Goal: Use online tool/utility: Utilize a website feature to perform a specific function

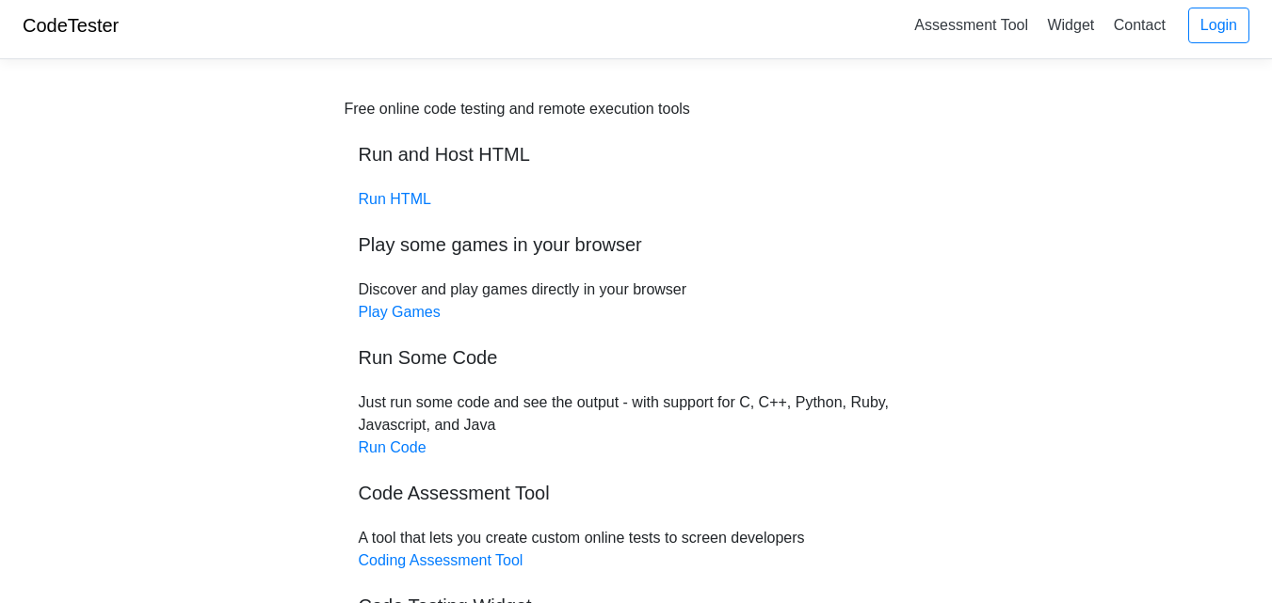
scroll to position [251, 0]
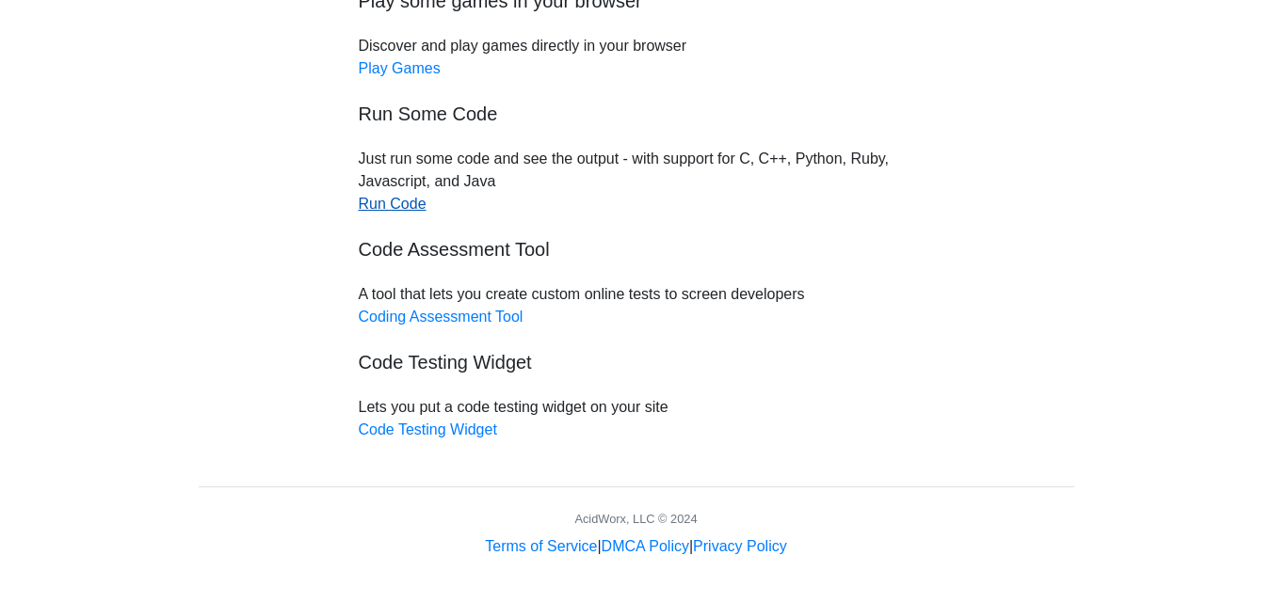
click at [394, 208] on link "Run Code" at bounding box center [393, 204] width 68 height 16
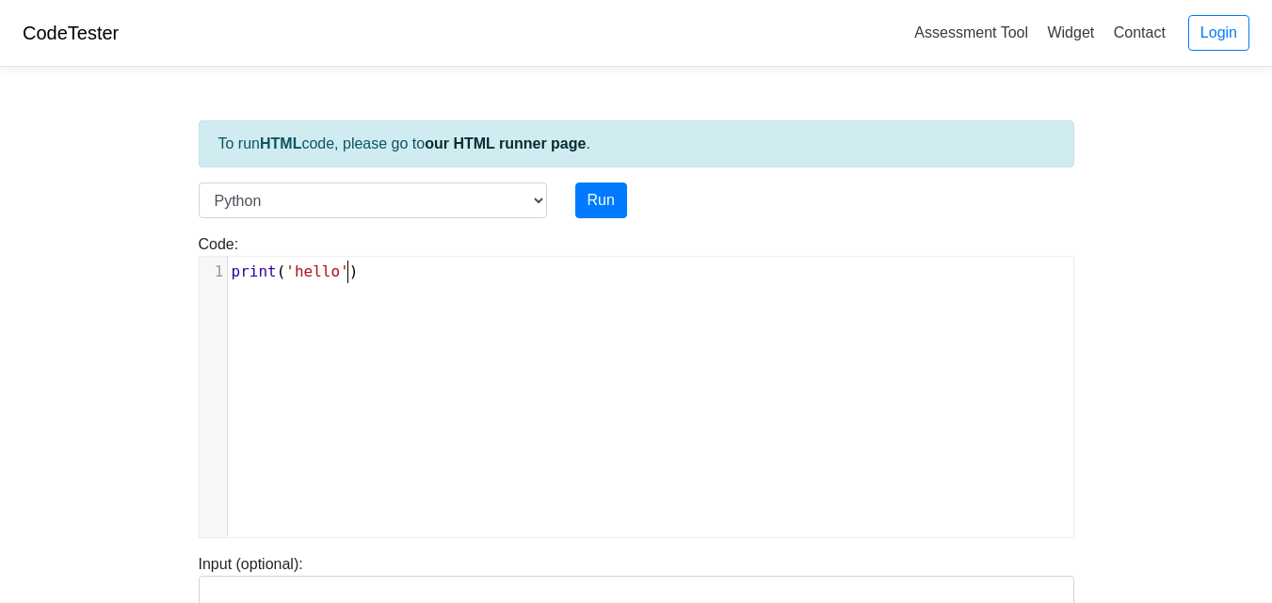
scroll to position [8, 0]
type textarea "ello')"
drag, startPoint x: 373, startPoint y: 274, endPoint x: 245, endPoint y: 283, distance: 128.4
click at [245, 283] on div "x 1 print ( 'hello' )" at bounding box center [658, 272] width 860 height 30
type textarea "print('hello')"
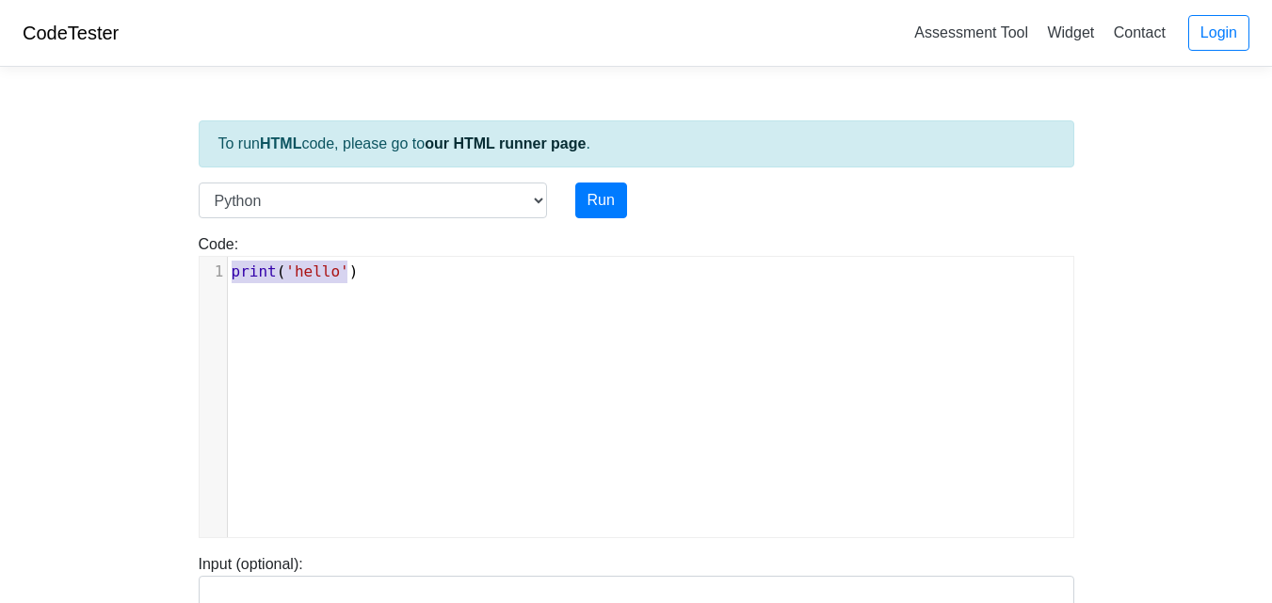
drag, startPoint x: 364, startPoint y: 266, endPoint x: 214, endPoint y: 285, distance: 151.8
click at [214, 285] on div "x 1 print ( 'hello' )" at bounding box center [651, 411] width 902 height 309
drag, startPoint x: 356, startPoint y: 286, endPoint x: 208, endPoint y: 292, distance: 147.9
click at [208, 292] on div "x 1 print ( 'hello' )" at bounding box center [651, 411] width 902 height 309
type textarea "[PERSON_NAME]('hello')"
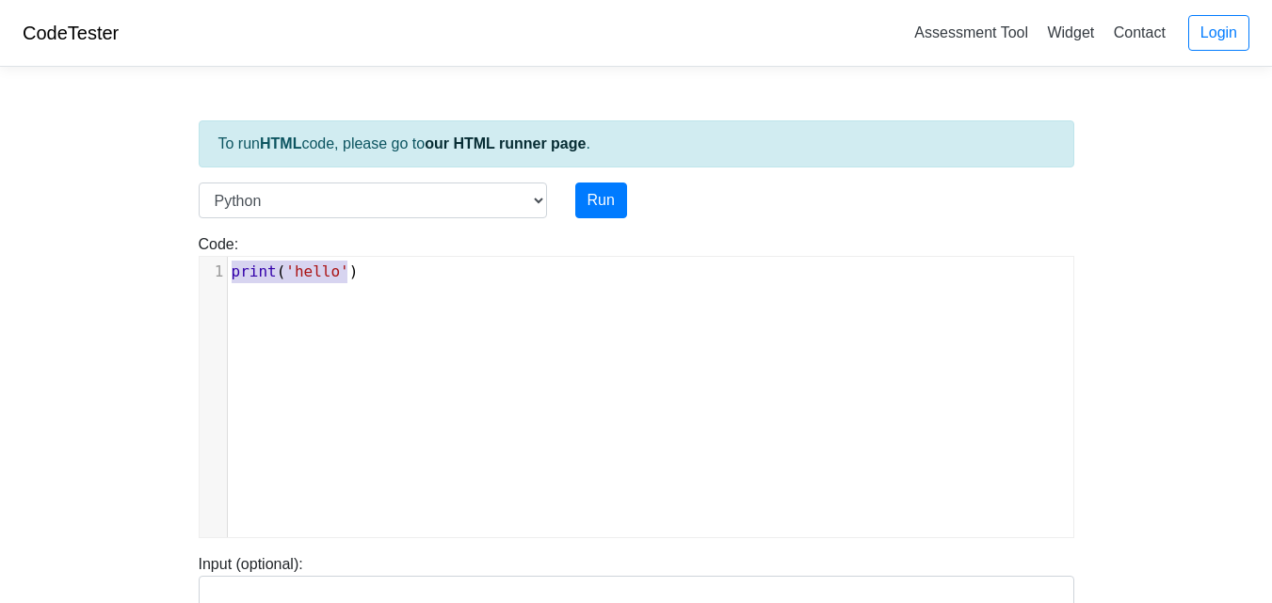
drag, startPoint x: 363, startPoint y: 275, endPoint x: 235, endPoint y: 275, distance: 128.0
click at [235, 275] on pre "print ( 'hello' )" at bounding box center [658, 272] width 860 height 23
type textarea "​"
drag, startPoint x: 350, startPoint y: 290, endPoint x: 59, endPoint y: 424, distance: 320.1
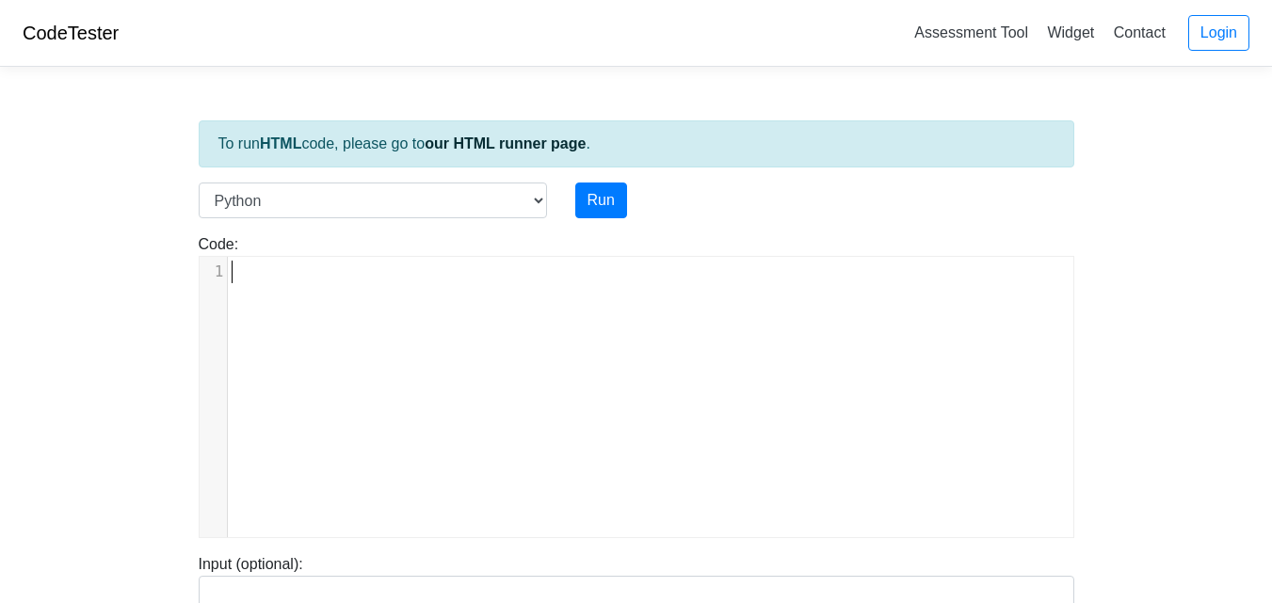
click at [59, 424] on body "CodeTester Assessment Tool Widget Contact Login To run HTML code, please go to …" at bounding box center [636, 502] width 1272 height 1004
click at [408, 265] on pre "​" at bounding box center [658, 272] width 860 height 23
type textarea "loop"
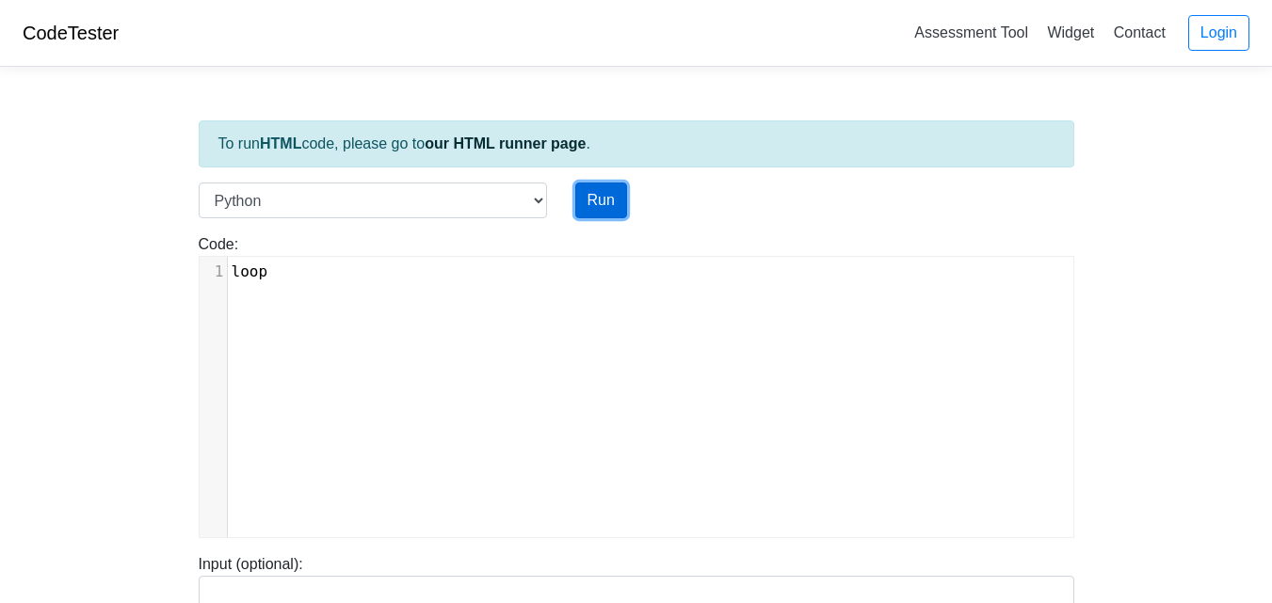
click at [603, 212] on button "Run" at bounding box center [601, 201] width 52 height 36
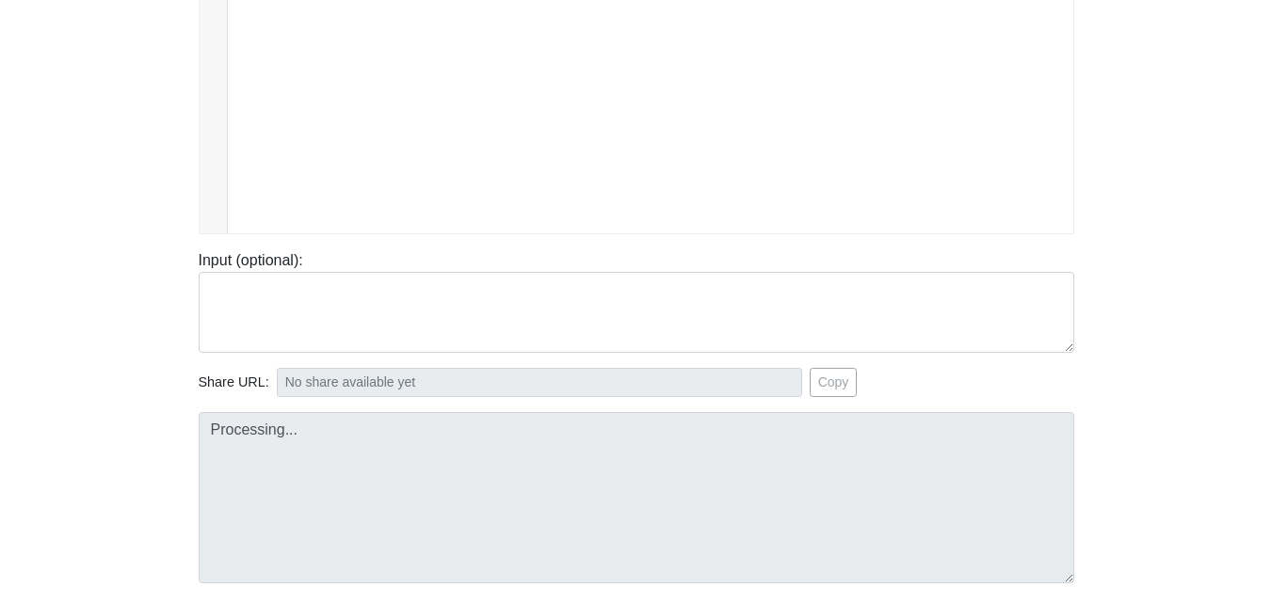
type input "[URL][DOMAIN_NAME]"
type textarea "Submission status: Runtime Error (NZEC) Stderr: Traceback (most recent call las…"
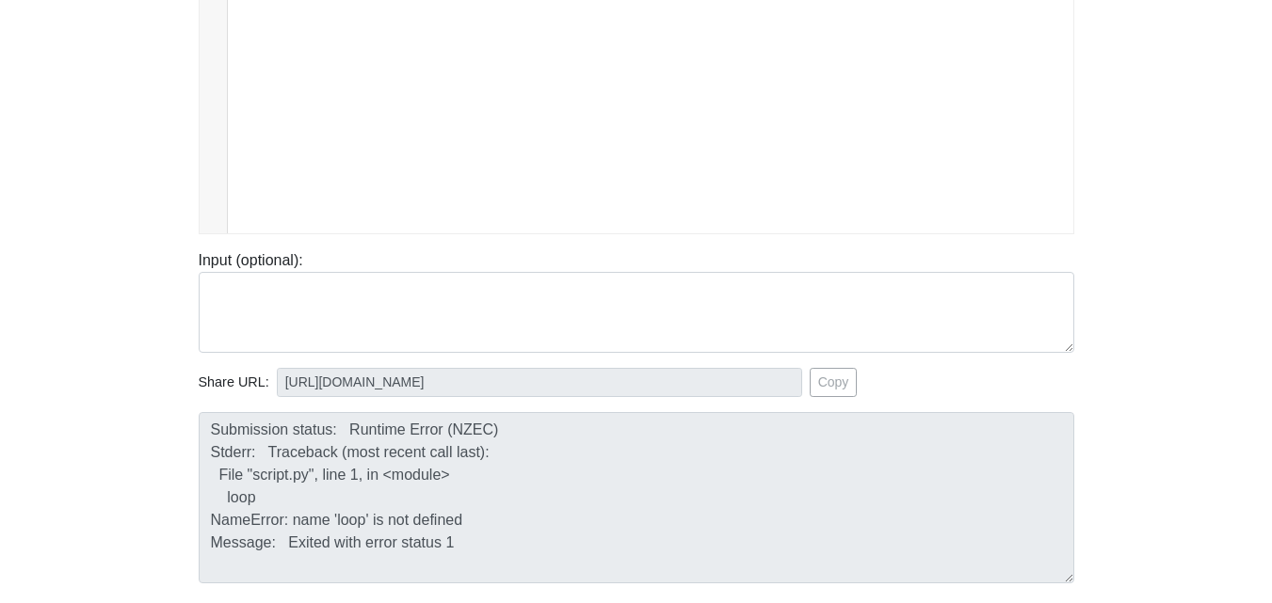
scroll to position [309, 0]
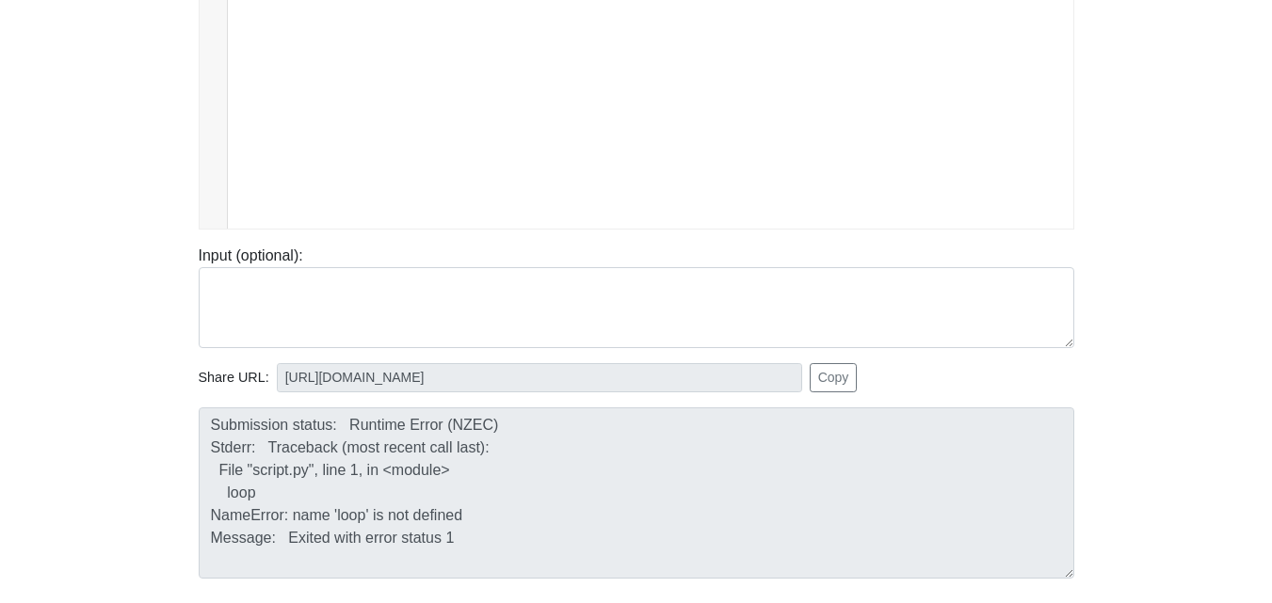
click at [274, 410] on div "To run HTML code, please go to our HTML runner page . Language C C++ Go Java Ja…" at bounding box center [637, 234] width 904 height 923
click at [838, 374] on button "Copy" at bounding box center [834, 377] width 48 height 29
click at [646, 255] on div "Input (optional):" at bounding box center [637, 297] width 904 height 104
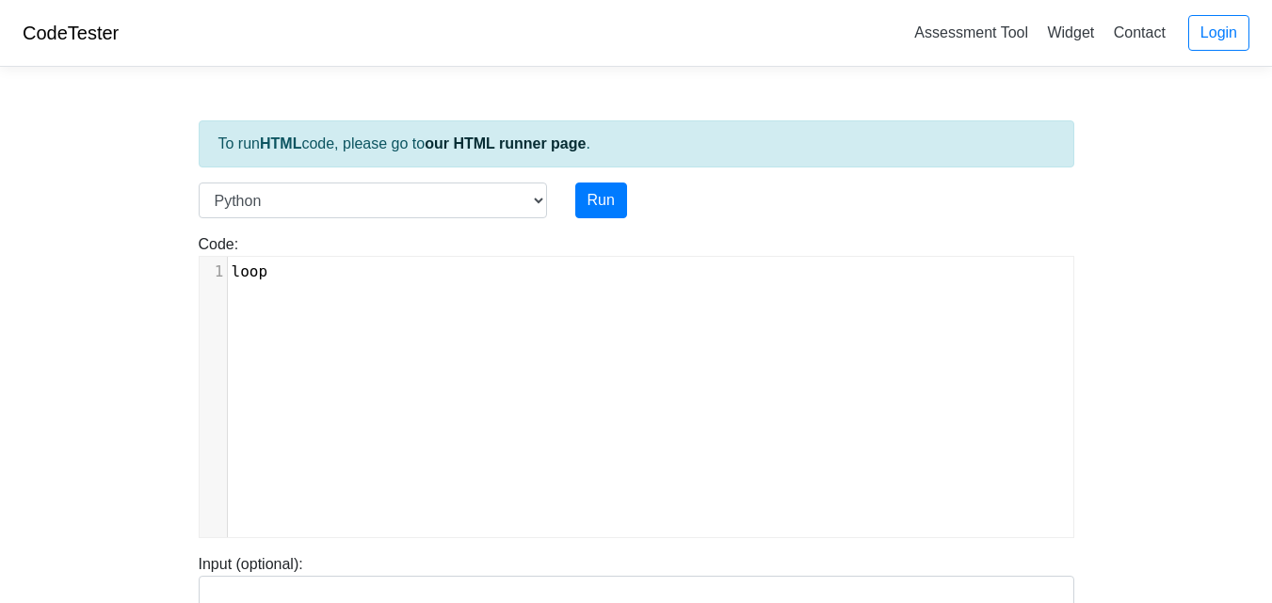
type textarea "loop"
drag, startPoint x: 305, startPoint y: 282, endPoint x: 201, endPoint y: 280, distance: 104.5
click at [228, 280] on div "1 loop" at bounding box center [658, 272] width 860 height 23
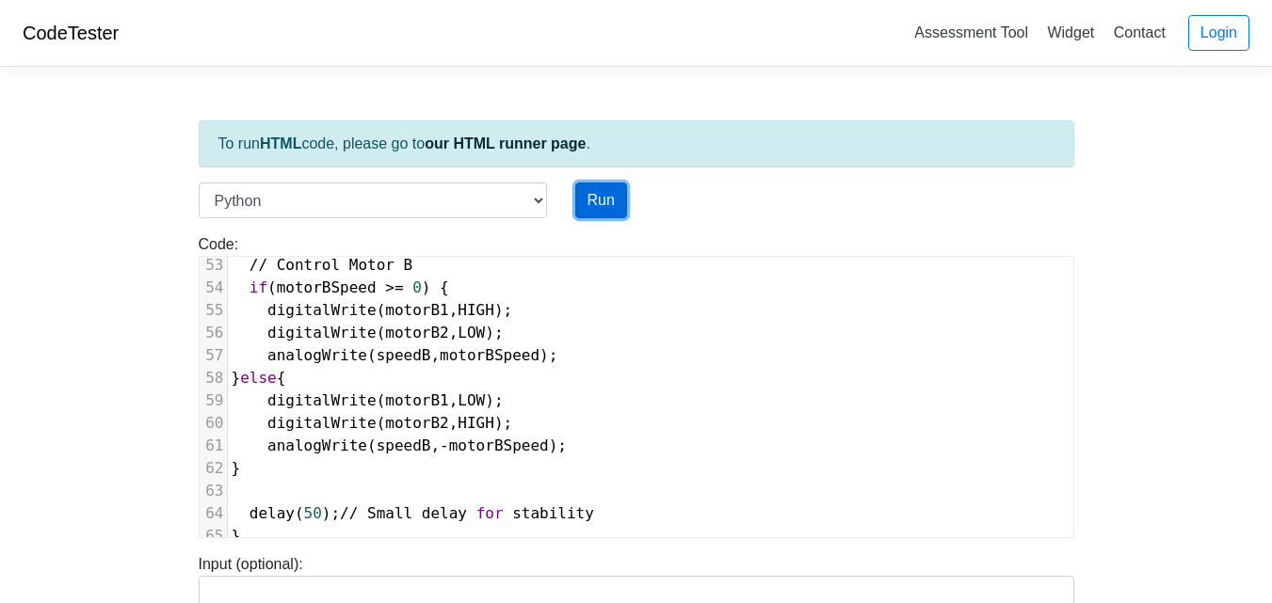
click at [604, 201] on button "Run" at bounding box center [601, 201] width 52 height 36
type input "[URL][DOMAIN_NAME]"
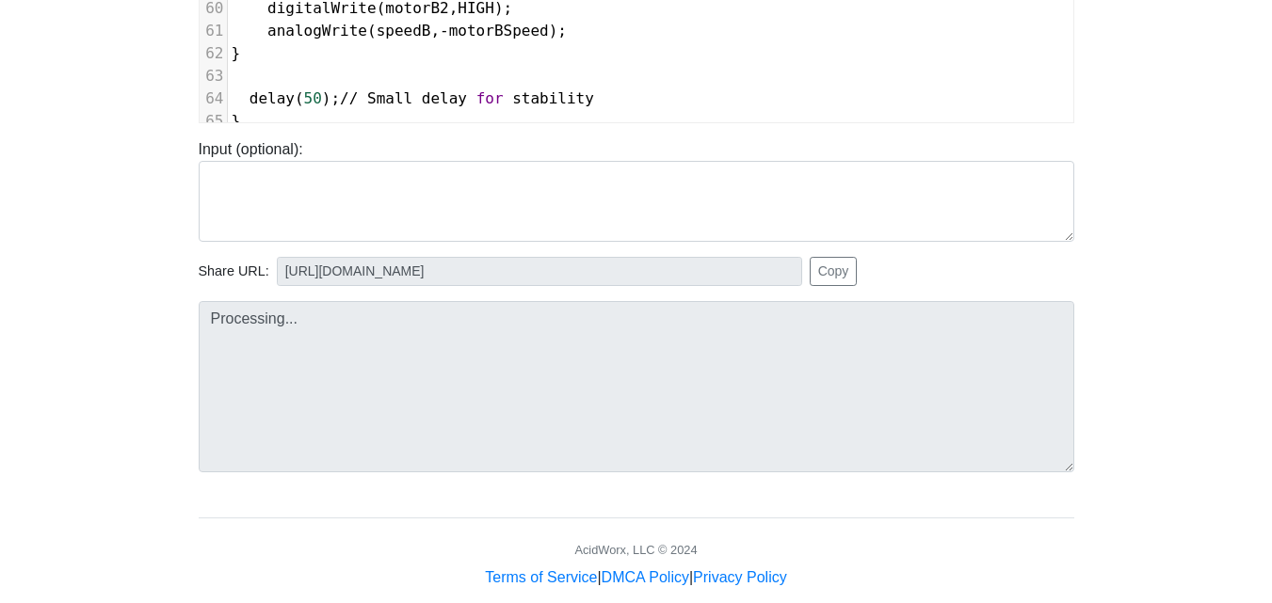
scroll to position [426, 0]
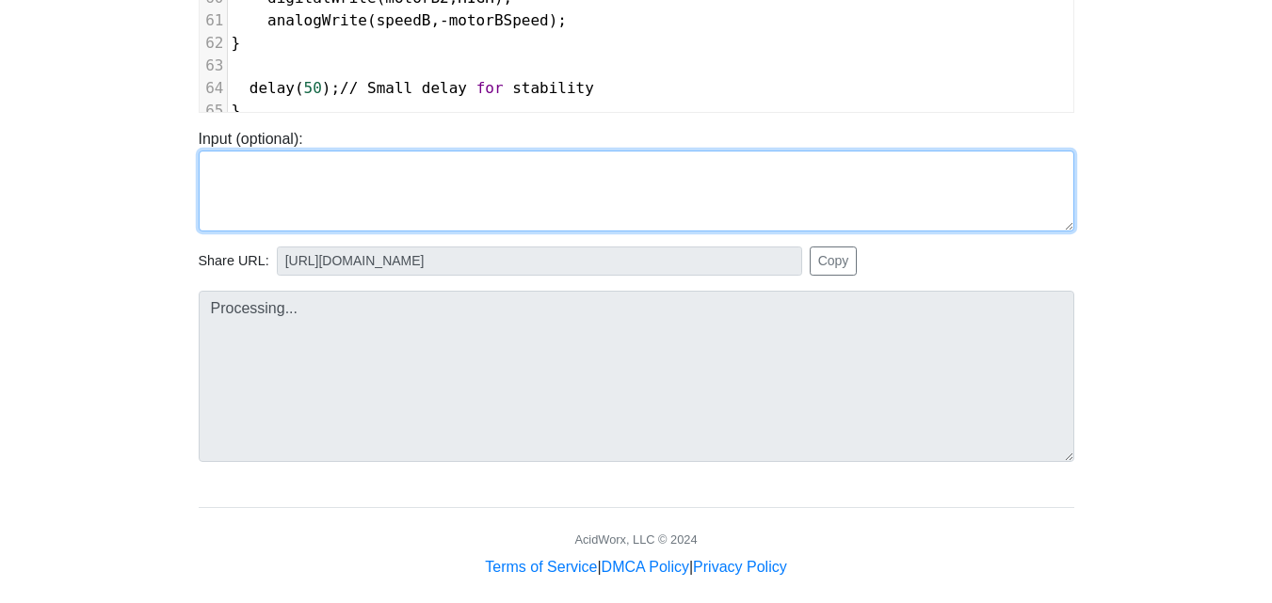
click at [838, 176] on textarea at bounding box center [637, 191] width 876 height 81
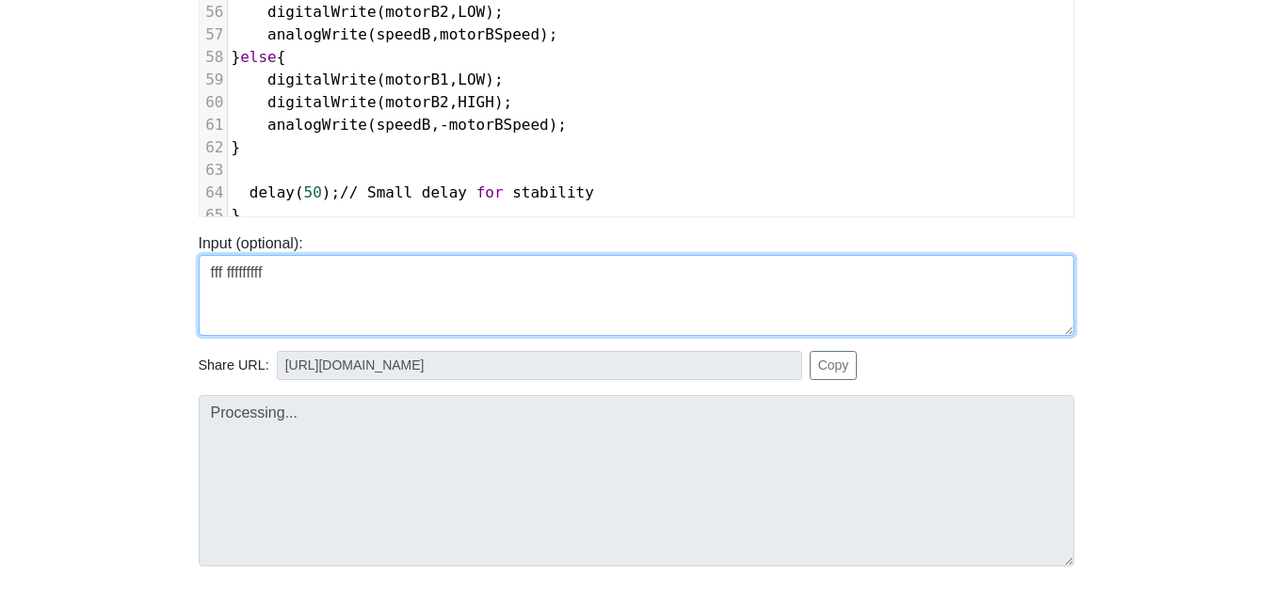
scroll to position [446, 0]
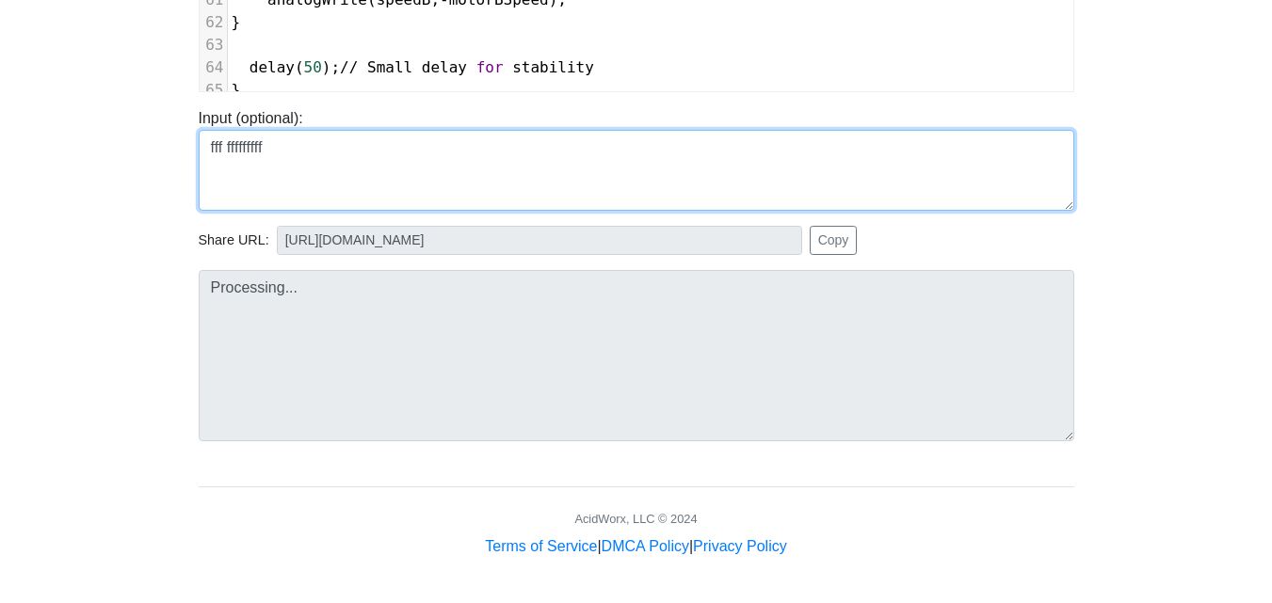
drag, startPoint x: 184, startPoint y: 177, endPoint x: 49, endPoint y: 169, distance: 134.8
click at [49, 169] on body "CodeTester Assessment Tool Widget Contact Login To run HTML code, please go to …" at bounding box center [636, 56] width 1272 height 1004
type textarea "="
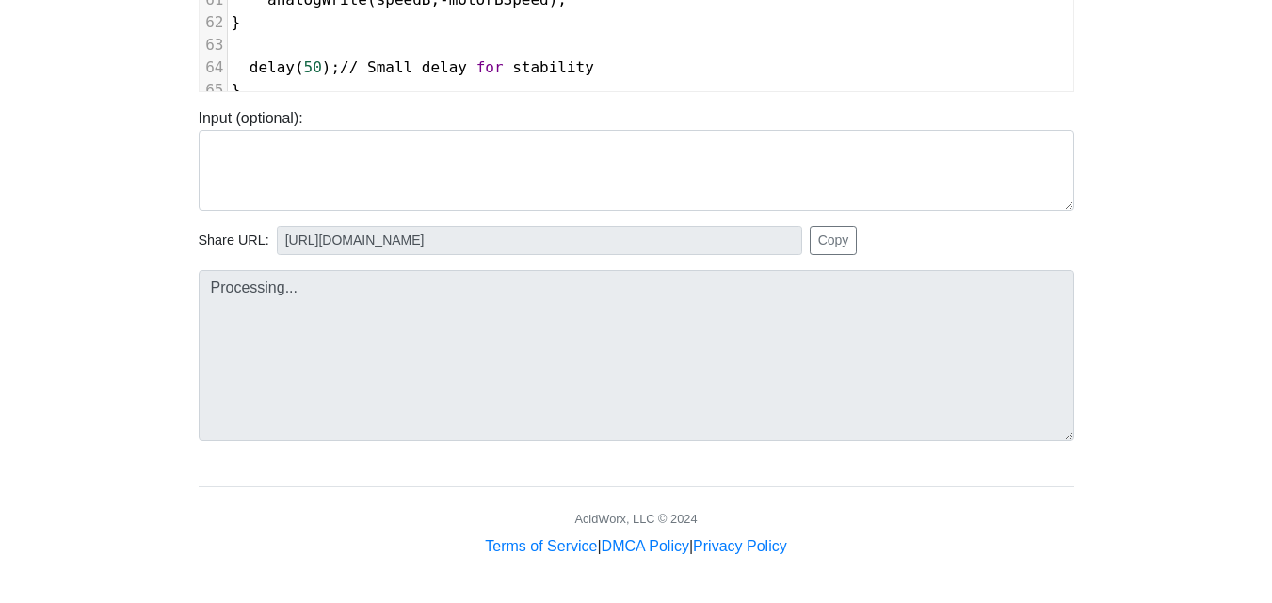
click at [1168, 501] on body "CodeTester Assessment Tool Widget Contact Login To run HTML code, please go to …" at bounding box center [636, 56] width 1272 height 1004
click at [1070, 574] on html "CodeTester Assessment Tool Widget Contact Login To run HTML code, please go to …" at bounding box center [636, 79] width 1272 height 1050
click at [2, 354] on body "CodeTester Assessment Tool Widget Contact Login To run HTML code, please go to …" at bounding box center [636, 56] width 1272 height 1004
